Goal: Task Accomplishment & Management: Manage account settings

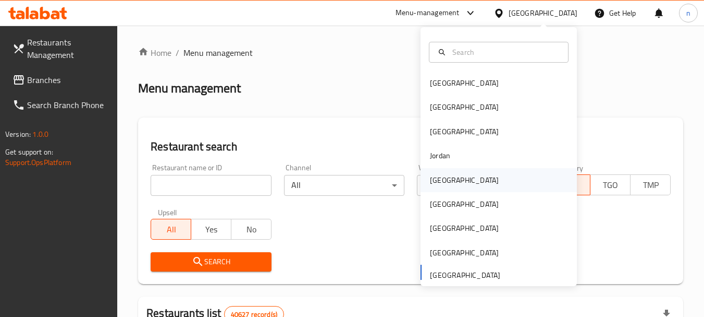
click at [434, 174] on div "[GEOGRAPHIC_DATA]" at bounding box center [464, 179] width 69 height 11
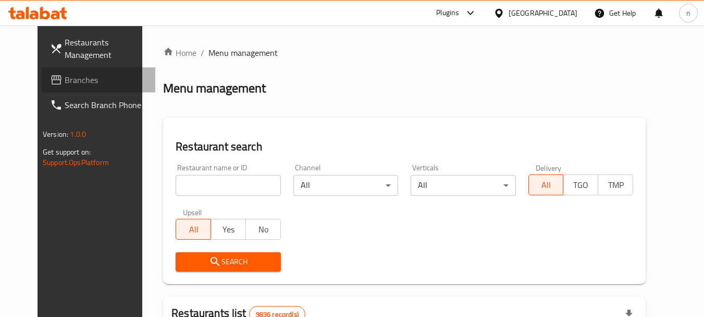
click at [80, 84] on span "Branches" at bounding box center [106, 80] width 82 height 13
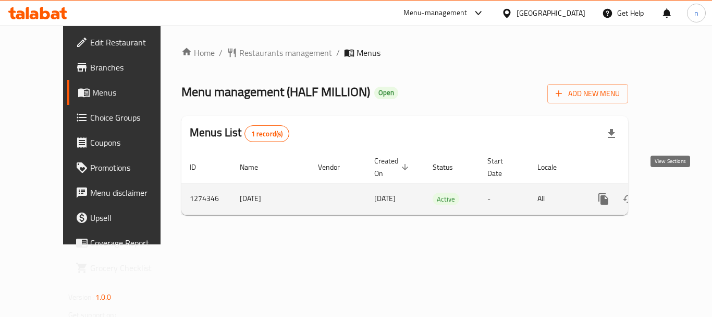
click at [673, 192] on icon "enhanced table" at bounding box center [679, 198] width 13 height 13
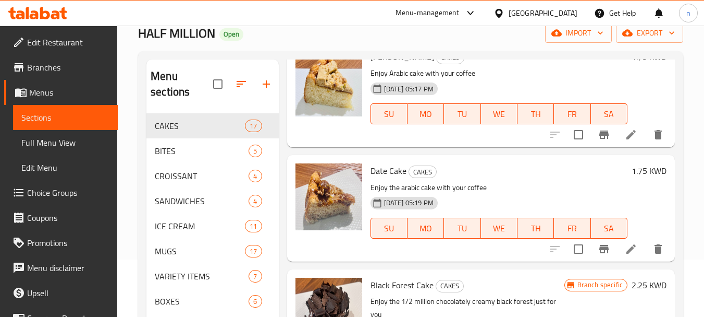
scroll to position [54, 0]
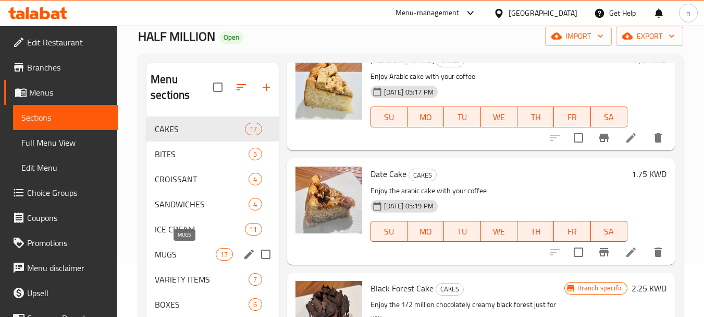
click at [159, 254] on span "MUGS" at bounding box center [185, 254] width 61 height 13
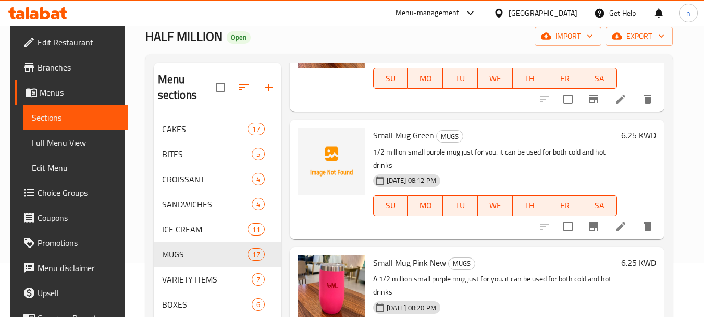
scroll to position [365, 0]
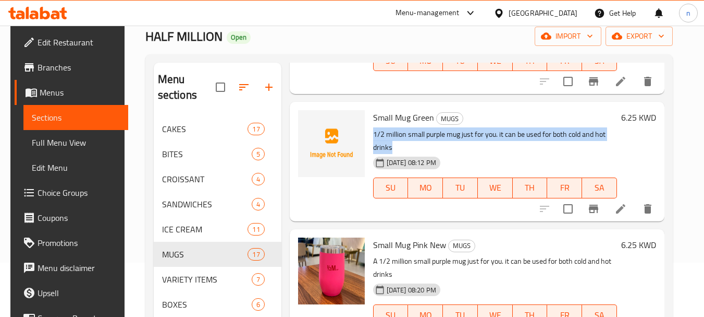
drag, startPoint x: 370, startPoint y: 135, endPoint x: 607, endPoint y: 141, distance: 237.3
click at [607, 141] on p "1/2 million small purple mug just for you. it can be used for both cold and hot…" at bounding box center [495, 141] width 244 height 26
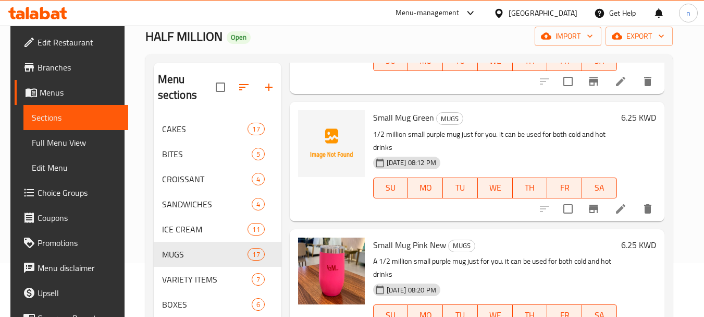
click at [374, 121] on span "Small Mug Green" at bounding box center [403, 118] width 61 height 16
drag, startPoint x: 374, startPoint y: 121, endPoint x: 354, endPoint y: 106, distance: 25.2
click at [354, 106] on div at bounding box center [331, 161] width 75 height 111
click at [389, 120] on span "Small Mug Green" at bounding box center [403, 118] width 61 height 16
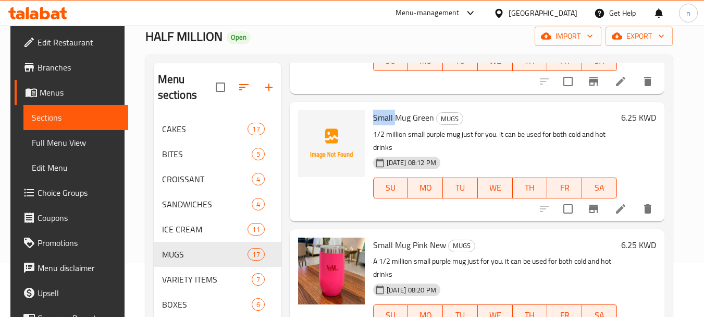
click at [389, 120] on span "Small Mug Green" at bounding box center [403, 118] width 61 height 16
drag, startPoint x: 389, startPoint y: 120, endPoint x: 368, endPoint y: 105, distance: 26.1
click at [368, 105] on div "Small Mug Green MUGS 1/2 million small purple mug just for you. it can be used …" at bounding box center [477, 161] width 375 height 119
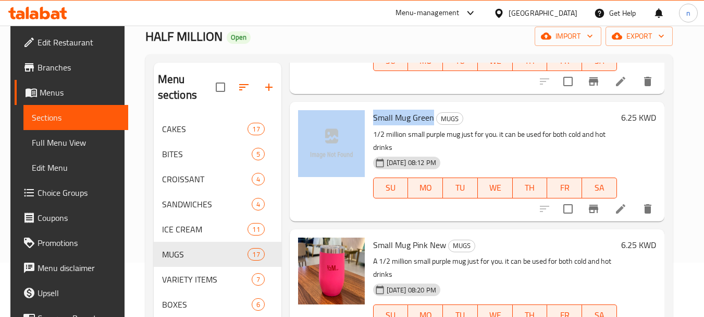
drag, startPoint x: 429, startPoint y: 118, endPoint x: 364, endPoint y: 117, distance: 64.7
click at [364, 117] on div "Small Mug Green MUGS 1/2 million small purple mug just for you. it can be used …" at bounding box center [477, 161] width 367 height 111
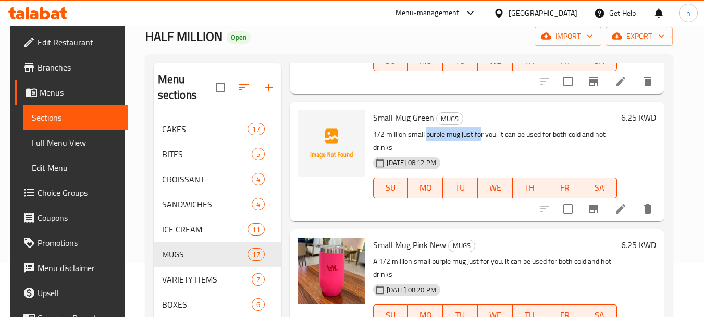
drag, startPoint x: 423, startPoint y: 136, endPoint x: 480, endPoint y: 136, distance: 56.8
click at [480, 136] on p "1/2 million small purple mug just for you. it can be used for both cold and hot…" at bounding box center [495, 141] width 244 height 26
click at [414, 138] on p "1/2 million small purple mug just for you. it can be used for both cold and hot…" at bounding box center [495, 141] width 244 height 26
drag, startPoint x: 406, startPoint y: 136, endPoint x: 502, endPoint y: 131, distance: 96.6
click at [483, 132] on p "1/2 million small purple mug just for you. it can be used for both cold and hot…" at bounding box center [495, 141] width 244 height 26
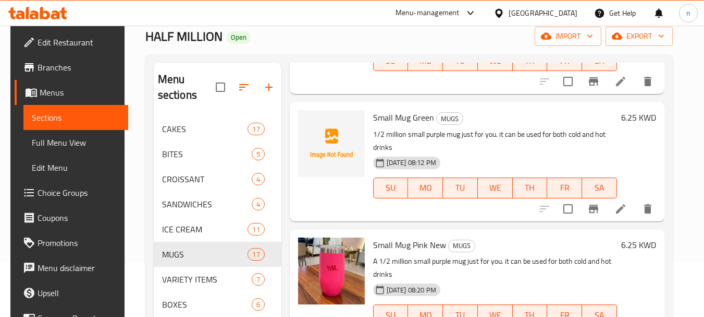
click at [545, 130] on p "1/2 million small purple mug just for you. it can be used for both cold and hot…" at bounding box center [495, 141] width 244 height 26
drag, startPoint x: 498, startPoint y: 133, endPoint x: 584, endPoint y: 141, distance: 85.8
click at [575, 141] on p "1/2 million small purple mug just for you. it can be used for both cold and hot…" at bounding box center [495, 141] width 244 height 26
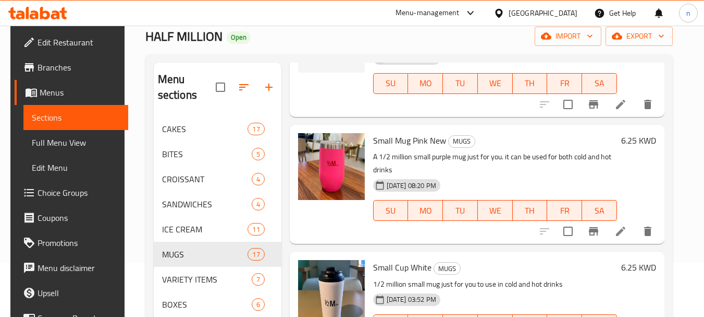
click at [402, 140] on span "Small Mug Pink New" at bounding box center [409, 140] width 73 height 16
drag, startPoint x: 418, startPoint y: 159, endPoint x: 468, endPoint y: 156, distance: 50.1
click at [468, 156] on p "A 1/2 million small purple mug just for you. it can be used for both cold and h…" at bounding box center [495, 163] width 244 height 26
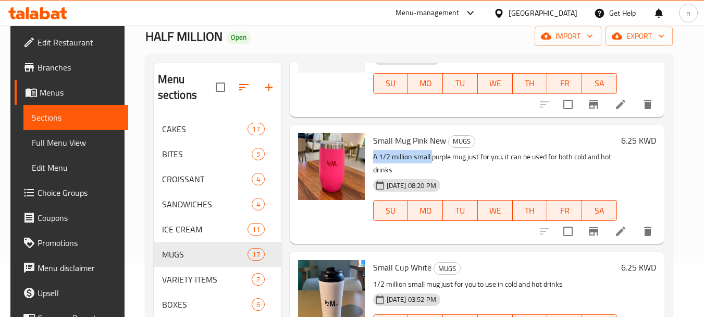
drag, startPoint x: 371, startPoint y: 156, endPoint x: 430, endPoint y: 156, distance: 58.9
click at [430, 156] on p "A 1/2 million small purple mug just for you. it can be used for both cold and h…" at bounding box center [495, 163] width 244 height 26
click at [436, 157] on p "A 1/2 million small purple mug just for you. it can be used for both cold and h…" at bounding box center [495, 163] width 244 height 26
drag, startPoint x: 431, startPoint y: 160, endPoint x: 505, endPoint y: 159, distance: 74.1
click at [505, 159] on p "A 1/2 million small purple mug just for you. it can be used for both cold and h…" at bounding box center [495, 163] width 244 height 26
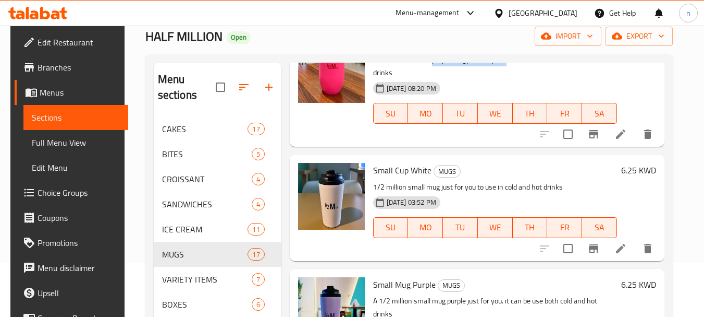
scroll to position [574, 0]
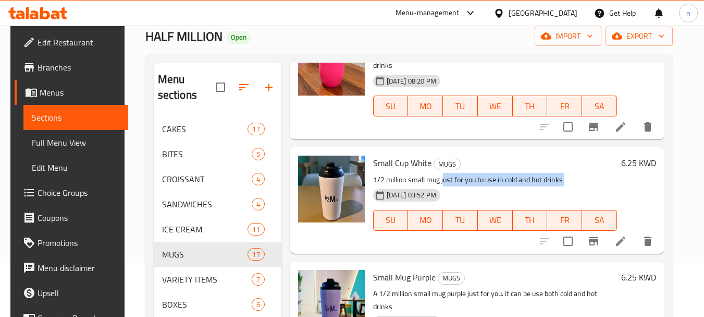
drag, startPoint x: 405, startPoint y: 184, endPoint x: 440, endPoint y: 183, distance: 34.4
click at [440, 183] on div "Small Cup White MUGS 1/2 million small mug just for you to use in cold and hot …" at bounding box center [495, 200] width 252 height 98
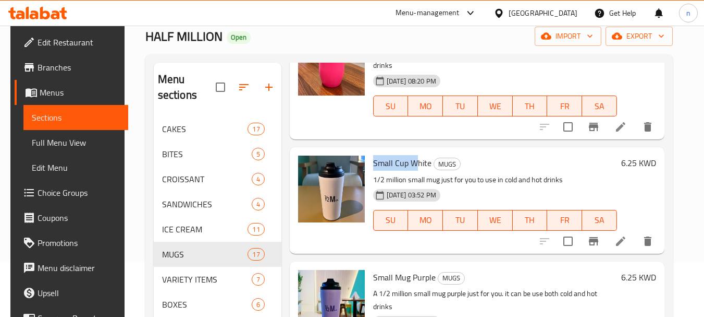
drag, startPoint x: 372, startPoint y: 168, endPoint x: 418, endPoint y: 168, distance: 46.4
click at [418, 168] on span "Small Cup White" at bounding box center [402, 163] width 58 height 16
drag, startPoint x: 410, startPoint y: 182, endPoint x: 483, endPoint y: 178, distance: 73.1
click at [483, 178] on p "1/2 million small mug just for you to use in cold and hot drinks" at bounding box center [495, 179] width 244 height 13
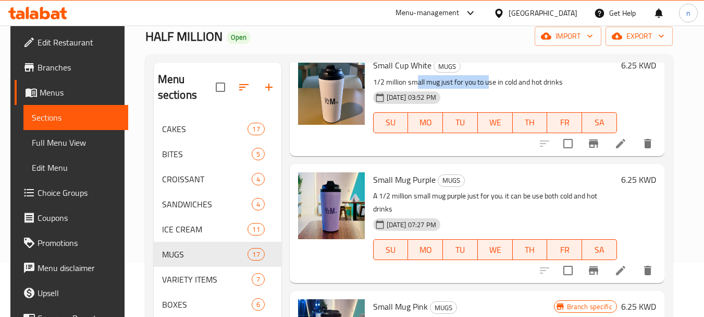
scroll to position [678, 0]
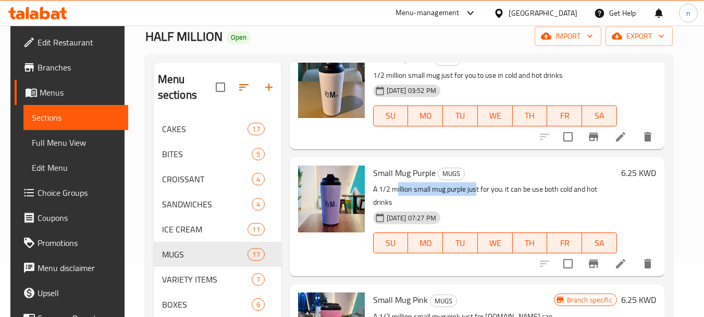
drag, startPoint x: 393, startPoint y: 190, endPoint x: 473, endPoint y: 188, distance: 80.8
click at [473, 188] on p "A 1/2 million small mug purple just for you. it can be use both cold and hot dr…" at bounding box center [495, 196] width 244 height 26
drag, startPoint x: 372, startPoint y: 175, endPoint x: 425, endPoint y: 174, distance: 53.7
click at [425, 174] on span "Small Mug Purple" at bounding box center [404, 173] width 63 height 16
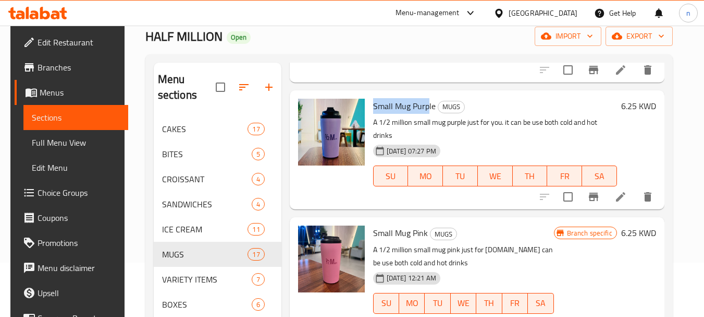
scroll to position [782, 0]
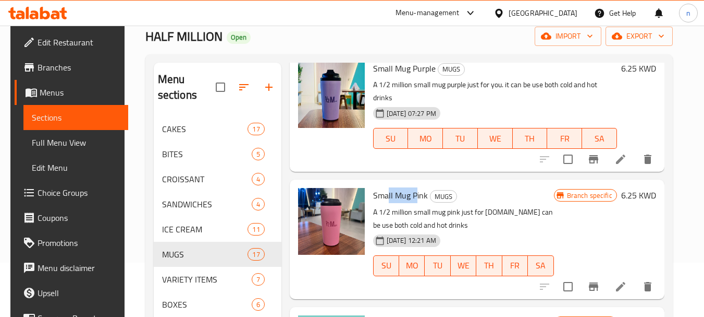
drag, startPoint x: 386, startPoint y: 186, endPoint x: 413, endPoint y: 182, distance: 26.8
click at [413, 187] on span "Small Mug Pink" at bounding box center [400, 195] width 55 height 16
drag, startPoint x: 423, startPoint y: 201, endPoint x: 460, endPoint y: 199, distance: 37.1
click at [460, 205] on p "A 1/2 million small mug pink just for you.it can be use both cold and hot drinks" at bounding box center [463, 218] width 181 height 26
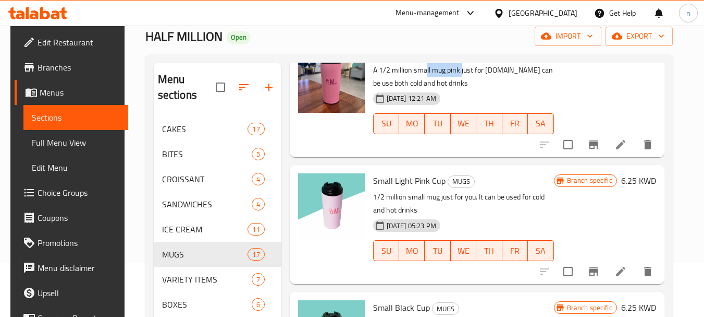
scroll to position [939, 0]
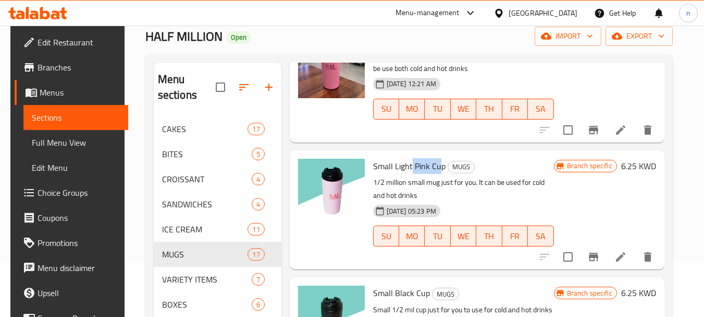
drag, startPoint x: 409, startPoint y: 155, endPoint x: 439, endPoint y: 155, distance: 30.2
click at [439, 158] on span "Small Light Pink Cup" at bounding box center [409, 166] width 72 height 16
drag, startPoint x: 414, startPoint y: 169, endPoint x: 492, endPoint y: 169, distance: 78.7
click at [492, 176] on p "1/2 million small mug just for you. It can be used for cold and hot drinks" at bounding box center [463, 189] width 181 height 26
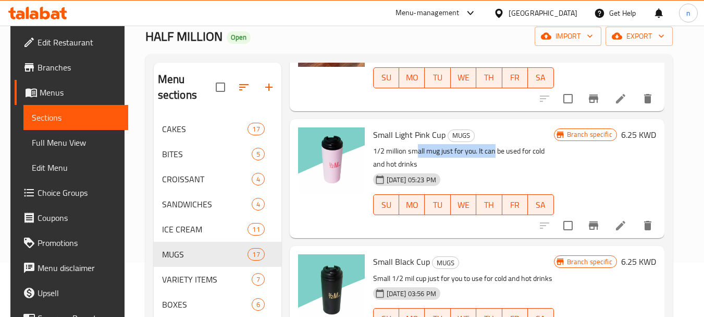
scroll to position [1043, 0]
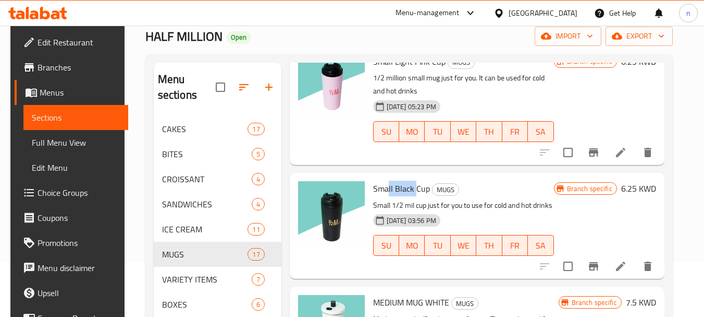
drag, startPoint x: 385, startPoint y: 175, endPoint x: 412, endPoint y: 175, distance: 27.6
click at [412, 180] on span "Small Black Cup" at bounding box center [401, 188] width 57 height 16
drag, startPoint x: 427, startPoint y: 194, endPoint x: 468, endPoint y: 195, distance: 41.2
click at [468, 199] on p "Small 1/2 mil cup just for you to use for cold and hot drinks" at bounding box center [463, 205] width 181 height 13
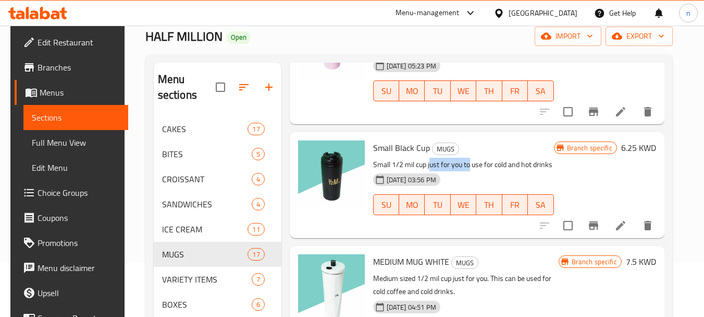
scroll to position [1147, 0]
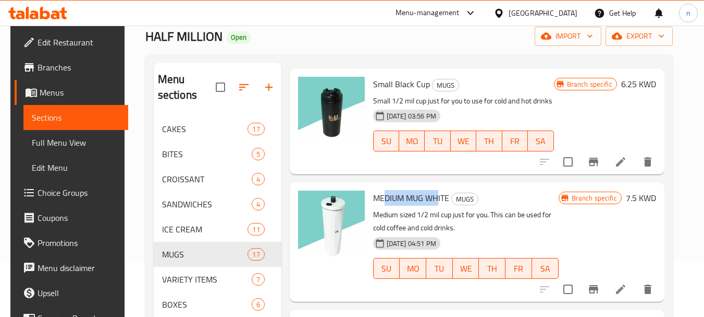
drag, startPoint x: 380, startPoint y: 180, endPoint x: 435, endPoint y: 181, distance: 54.8
click at [435, 190] on span "MEDIUM MUG WHITE" at bounding box center [411, 198] width 76 height 16
drag, startPoint x: 386, startPoint y: 205, endPoint x: 443, endPoint y: 202, distance: 56.4
click at [443, 208] on p "Medium sized 1/2 mil cup just for you. This can be used for cold coffee and col…" at bounding box center [466, 221] width 186 height 26
drag, startPoint x: 372, startPoint y: 202, endPoint x: 369, endPoint y: 212, distance: 9.7
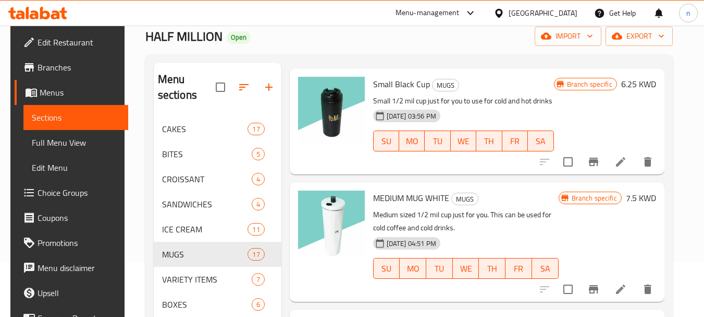
click at [369, 212] on div "MEDIUM MUG WHITE MUGS Medium sized 1/2 mil cup just for you. This can be used f…" at bounding box center [466, 241] width 194 height 111
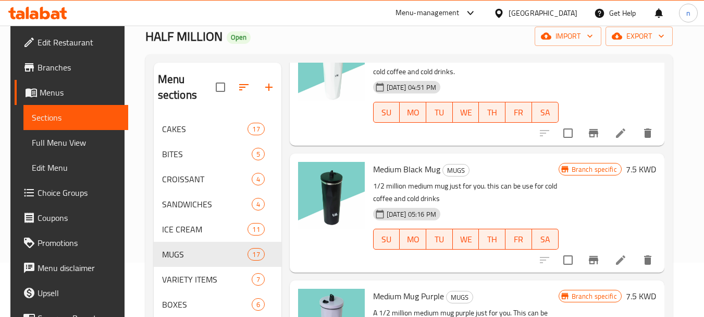
scroll to position [1304, 0]
drag, startPoint x: 377, startPoint y: 158, endPoint x: 423, endPoint y: 161, distance: 46.0
click at [423, 161] on span "Medium Black Mug" at bounding box center [406, 169] width 67 height 16
drag, startPoint x: 431, startPoint y: 178, endPoint x: 455, endPoint y: 176, distance: 23.5
click at [455, 179] on p "1/2 million medium mug just for you. this can be use for cold coffee and cold d…" at bounding box center [466, 192] width 186 height 26
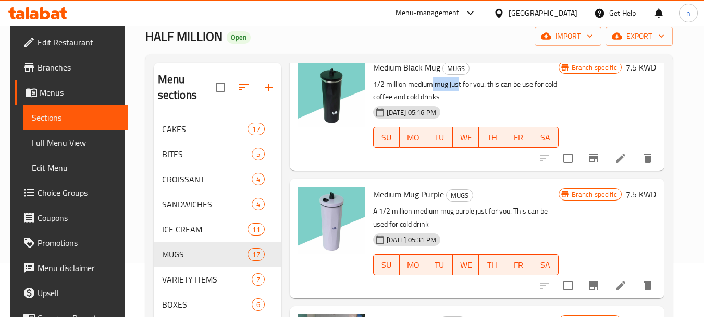
scroll to position [1408, 0]
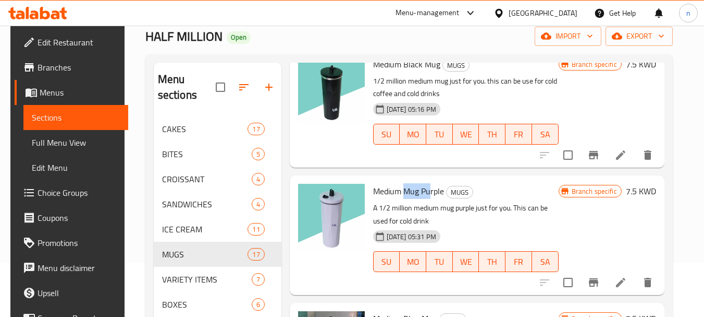
drag, startPoint x: 403, startPoint y: 180, endPoint x: 429, endPoint y: 180, distance: 26.1
click at [429, 183] on span "Medium Mug Purple" at bounding box center [408, 191] width 71 height 16
drag, startPoint x: 413, startPoint y: 198, endPoint x: 453, endPoint y: 195, distance: 40.3
click at [453, 201] on p "A 1/2 million medium mug purple just for you. This can be used for cold drink" at bounding box center [466, 214] width 186 height 26
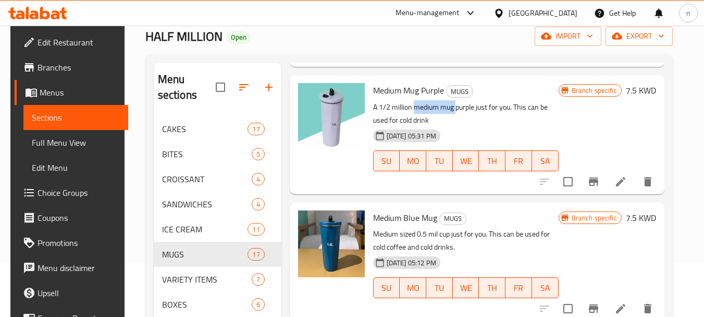
scroll to position [1512, 0]
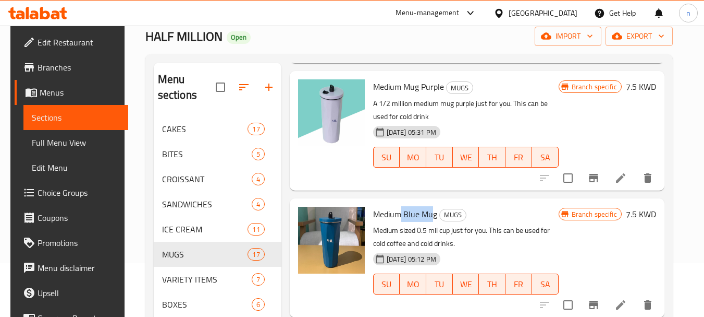
drag, startPoint x: 397, startPoint y: 198, endPoint x: 430, endPoint y: 194, distance: 33.6
click at [430, 206] on span "Medium Blue Mug" at bounding box center [405, 214] width 64 height 16
drag, startPoint x: 432, startPoint y: 217, endPoint x: 459, endPoint y: 217, distance: 27.1
click at [459, 224] on p "Medium sized 0.5 mil cup just for you. This can be used for cold coffee and col…" at bounding box center [466, 237] width 186 height 26
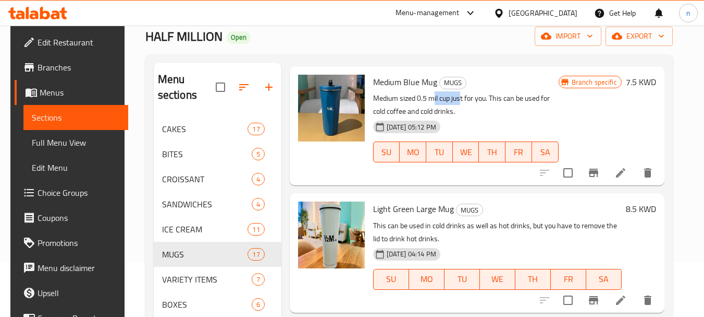
scroll to position [1669, 0]
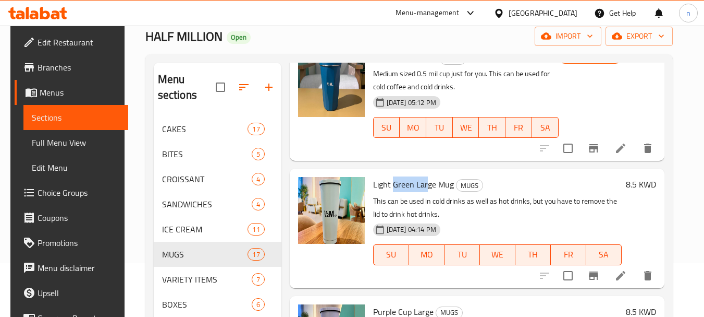
drag, startPoint x: 392, startPoint y: 171, endPoint x: 424, endPoint y: 171, distance: 32.3
click at [424, 176] on span "Light Green Large Mug" at bounding box center [413, 184] width 81 height 16
drag, startPoint x: 440, startPoint y: 188, endPoint x: 521, endPoint y: 191, distance: 80.9
click at [521, 194] on p "This can be used in cold drinks as well as hot drinks, but you have to remove t…" at bounding box center [497, 207] width 249 height 26
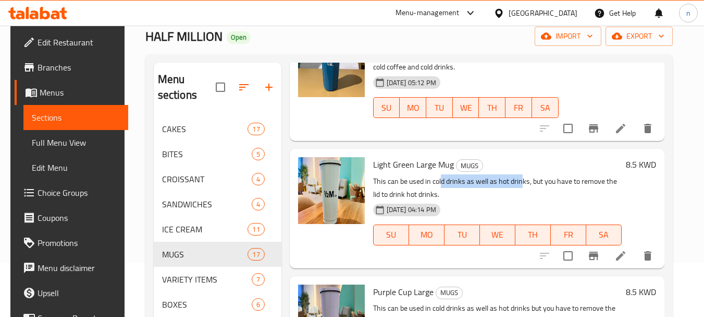
scroll to position [159, 0]
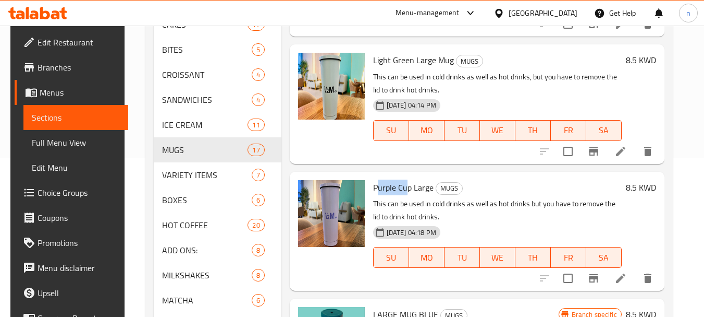
click at [403, 179] on span "Purple Cup Large" at bounding box center [403, 187] width 60 height 16
drag, startPoint x: 444, startPoint y: 189, endPoint x: 516, endPoint y: 188, distance: 72.0
click at [516, 197] on p "This can be used in cold drinks as well as hot drinks but you have to remove th…" at bounding box center [497, 210] width 249 height 26
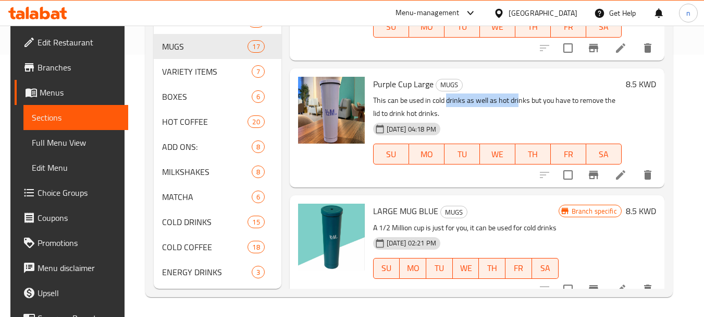
scroll to position [263, 0]
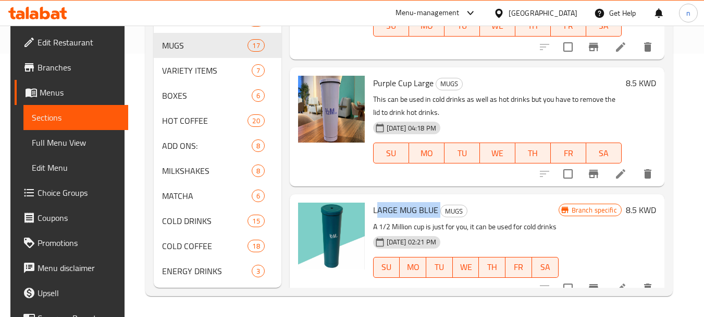
drag, startPoint x: 374, startPoint y: 197, endPoint x: 440, endPoint y: 197, distance: 65.7
click at [440, 202] on h6 "LARGE MUG BLUE MUGS" at bounding box center [466, 209] width 186 height 15
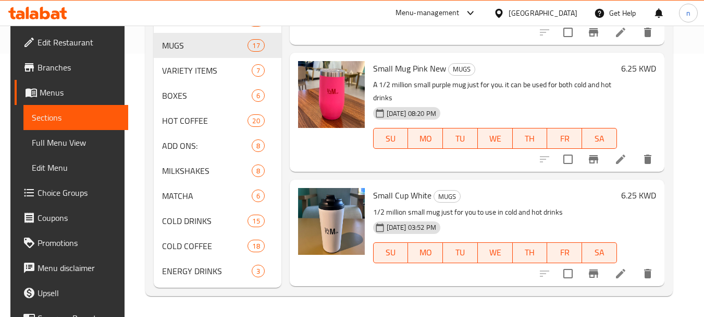
scroll to position [72, 0]
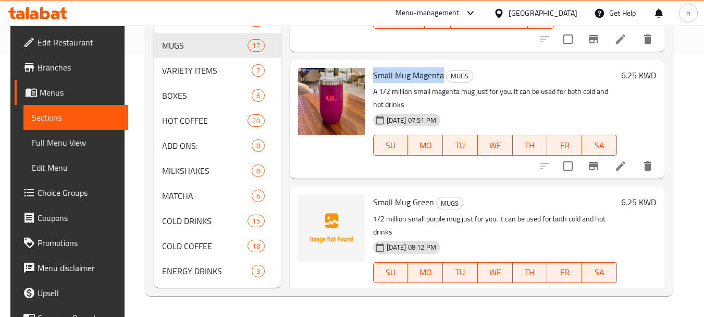
drag, startPoint x: 370, startPoint y: 73, endPoint x: 442, endPoint y: 81, distance: 71.9
click at [442, 77] on h6 "Small Mug Magenta MUGS" at bounding box center [495, 75] width 244 height 15
drag, startPoint x: 375, startPoint y: 202, endPoint x: 430, endPoint y: 202, distance: 54.2
click at [430, 202] on div "Small Mug Green MUGS 1/2 million small purple mug just for you. it can be used …" at bounding box center [495, 245] width 252 height 111
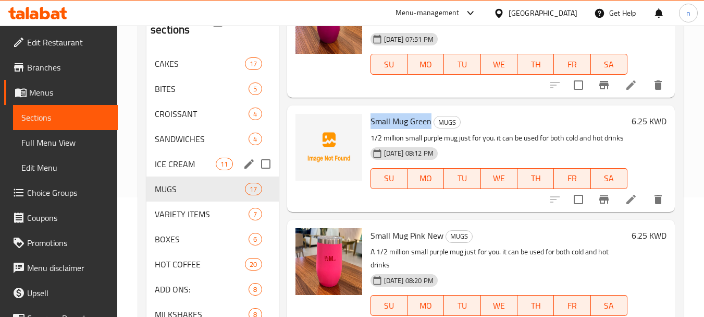
scroll to position [0, 0]
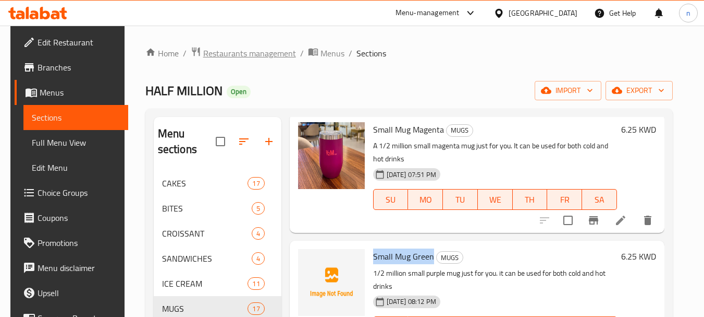
click at [215, 53] on span "Restaurants management" at bounding box center [249, 53] width 93 height 13
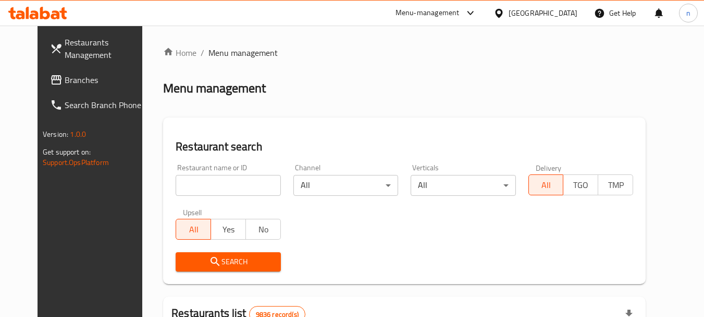
click at [65, 74] on span "Branches" at bounding box center [106, 80] width 82 height 13
